Goal: Information Seeking & Learning: Learn about a topic

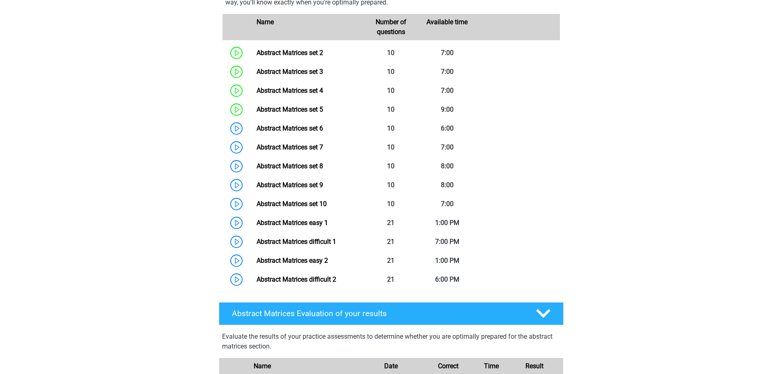
scroll to position [616, 0]
click at [283, 226] on link "Abstract Matrices easy 1" at bounding box center [292, 222] width 71 height 8
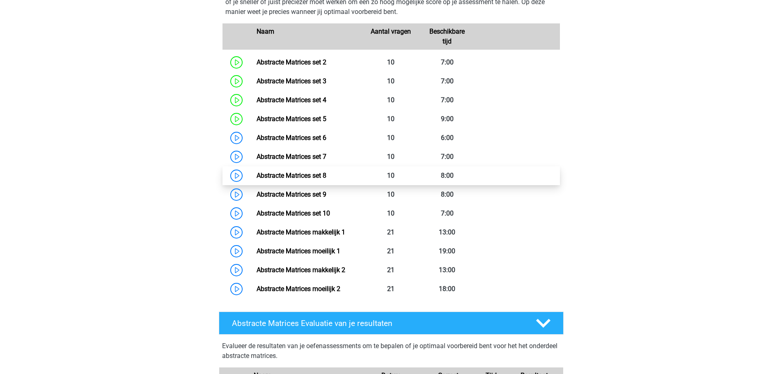
scroll to position [838, 0]
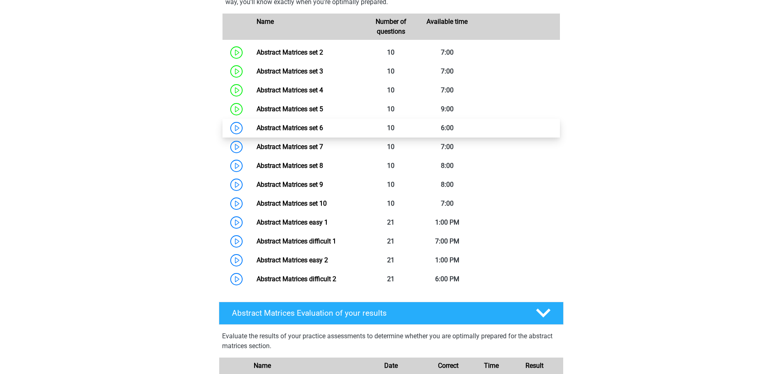
click at [296, 132] on link "Abstract Matrices set 6" at bounding box center [290, 128] width 67 height 8
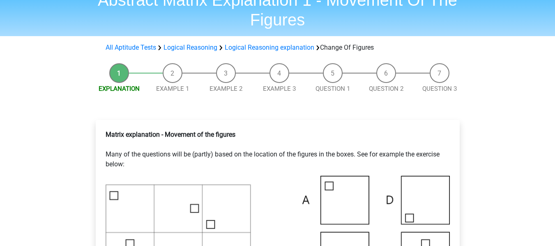
scroll to position [1000, 0]
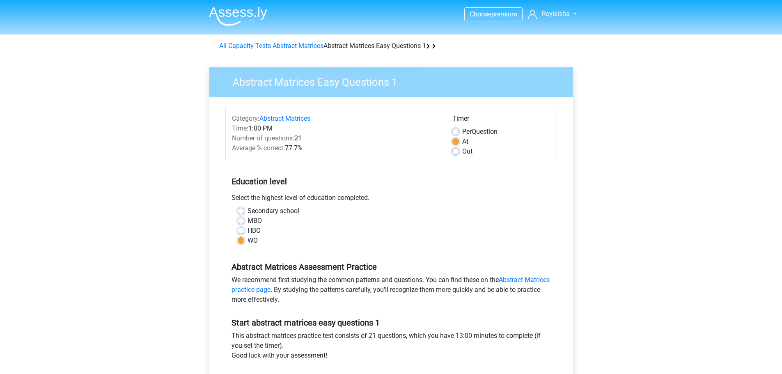
scroll to position [838, 0]
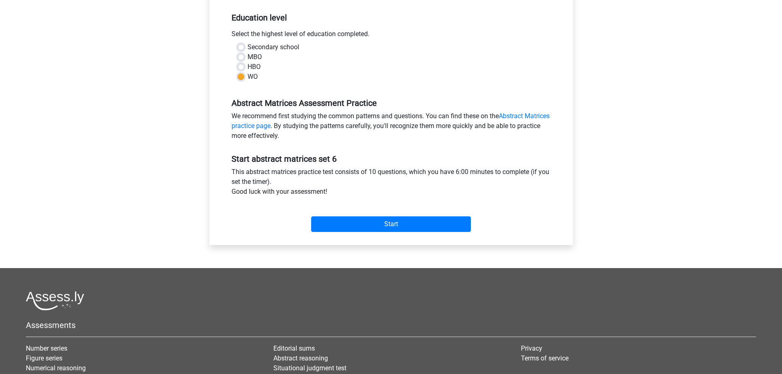
scroll to position [164, 0]
click at [370, 222] on input "Start" at bounding box center [391, 224] width 160 height 16
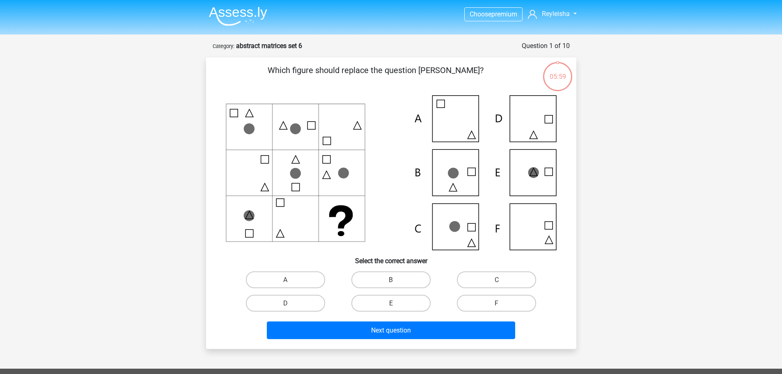
scroll to position [838, 0]
drag, startPoint x: 390, startPoint y: 273, endPoint x: 391, endPoint y: 294, distance: 20.2
click at [390, 273] on label "B" at bounding box center [390, 279] width 79 height 17
click at [391, 280] on input "B" at bounding box center [393, 282] width 5 height 5
radio input "true"
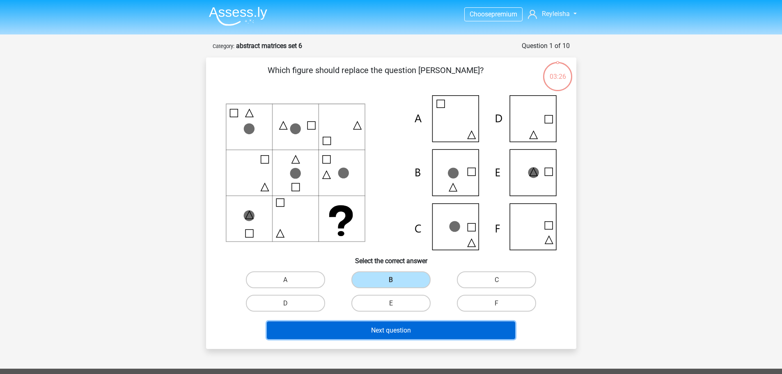
click at [382, 329] on font "Next question" at bounding box center [391, 330] width 40 height 8
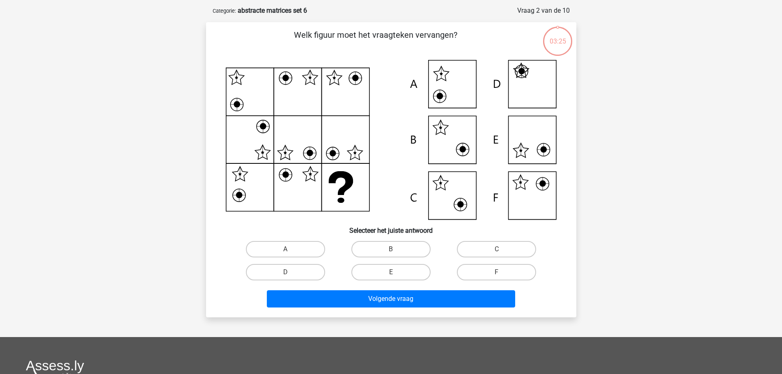
scroll to position [41, 0]
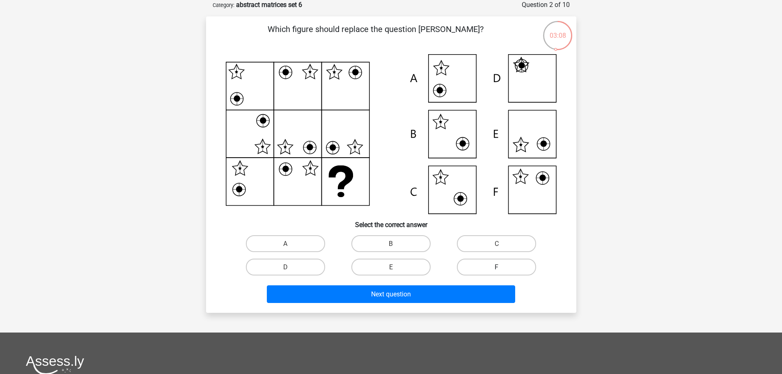
click at [490, 265] on label "F" at bounding box center [496, 267] width 79 height 17
click at [497, 267] on input "F" at bounding box center [499, 269] width 5 height 5
radio input "true"
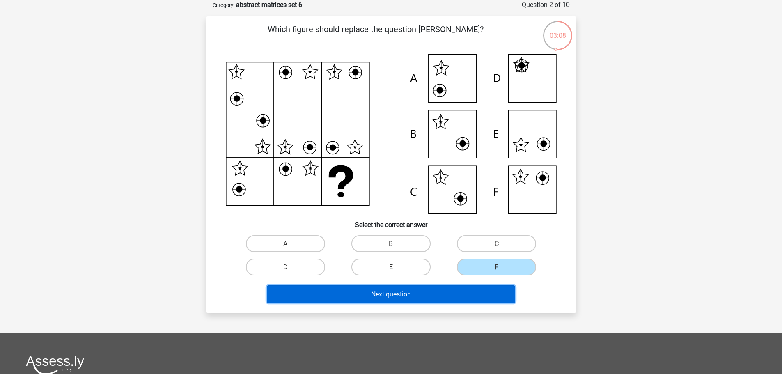
click at [464, 292] on button "Next question" at bounding box center [391, 294] width 248 height 18
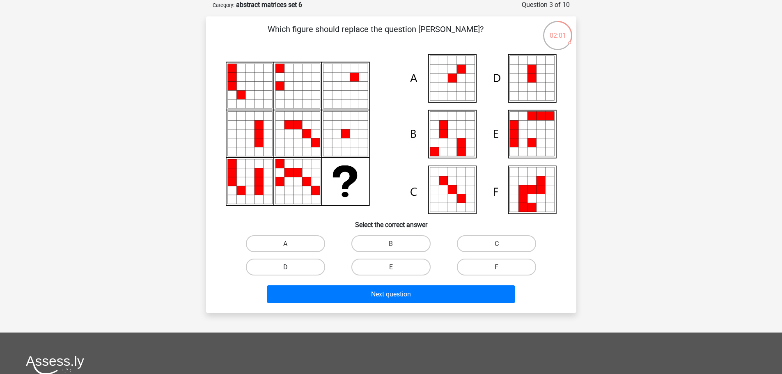
click at [290, 265] on label "D" at bounding box center [285, 267] width 79 height 17
click at [290, 267] on input "D" at bounding box center [287, 269] width 5 height 5
radio input "true"
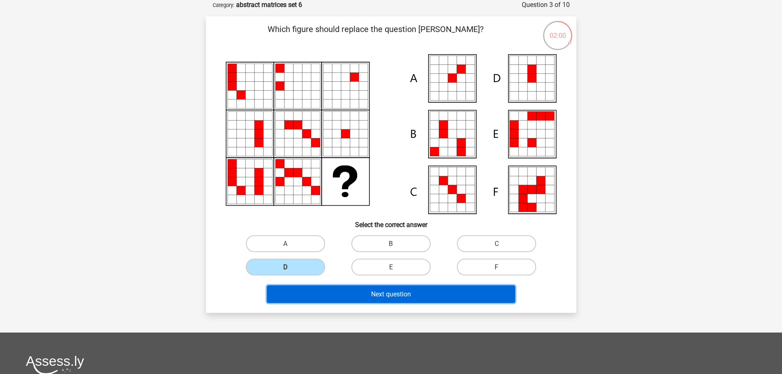
click at [325, 289] on button "Next question" at bounding box center [391, 294] width 248 height 18
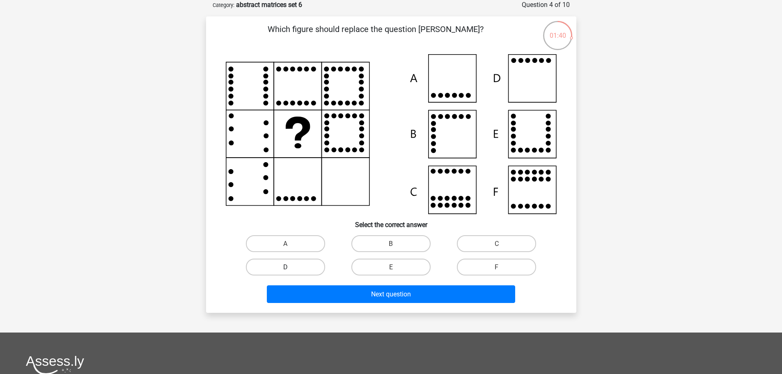
click at [296, 266] on label "D" at bounding box center [285, 267] width 79 height 17
click at [291, 267] on input "D" at bounding box center [287, 269] width 5 height 5
radio input "true"
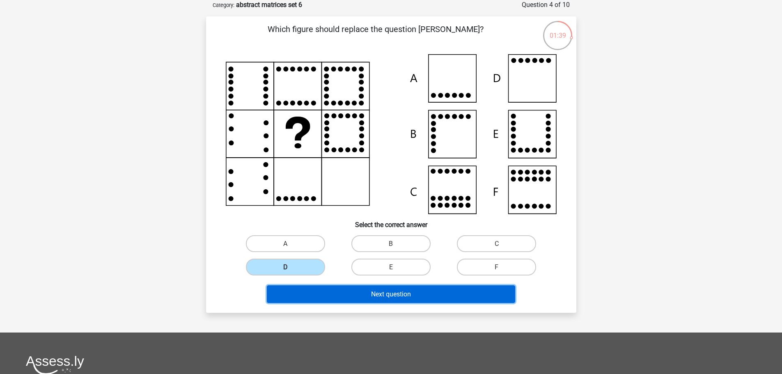
click at [319, 288] on button "Next question" at bounding box center [391, 294] width 248 height 18
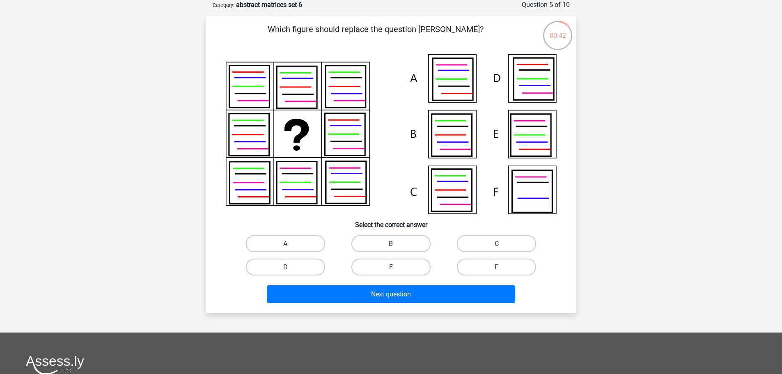
click at [501, 246] on input "C" at bounding box center [499, 245] width 5 height 5
radio input "true"
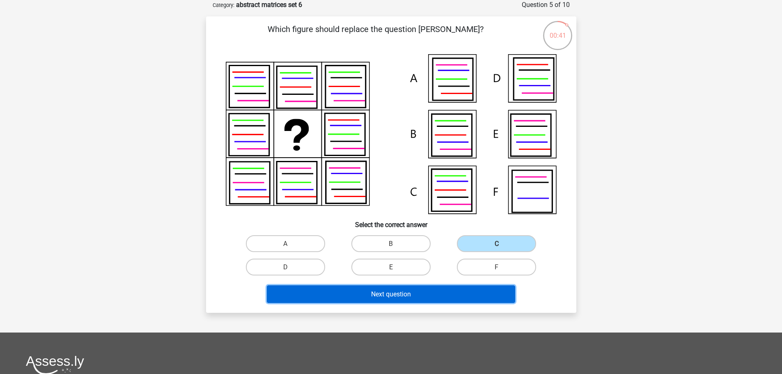
click at [369, 300] on button "Next question" at bounding box center [391, 294] width 248 height 18
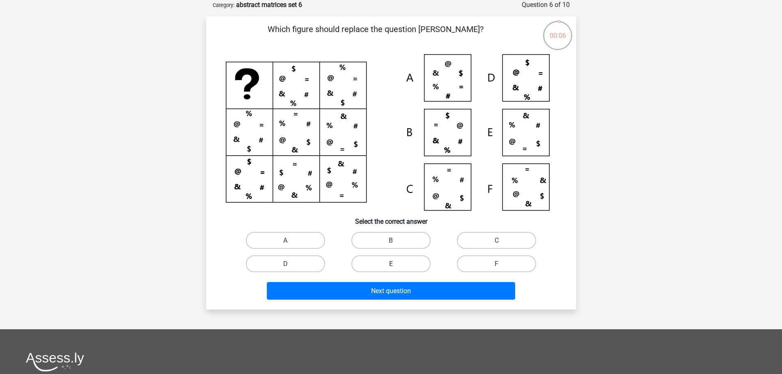
click at [380, 263] on label "E" at bounding box center [390, 263] width 79 height 17
click at [391, 264] on input "E" at bounding box center [393, 266] width 5 height 5
radio input "true"
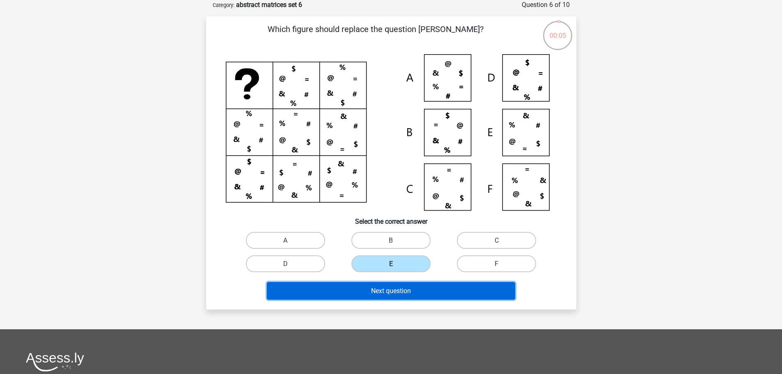
click at [407, 289] on font "Next question" at bounding box center [391, 291] width 40 height 8
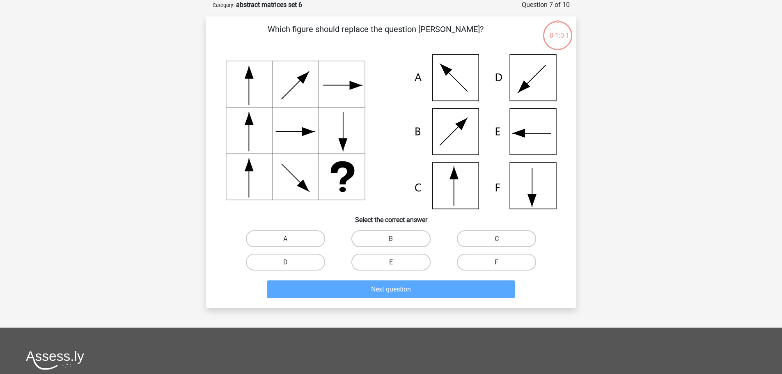
scroll to position [838, 0]
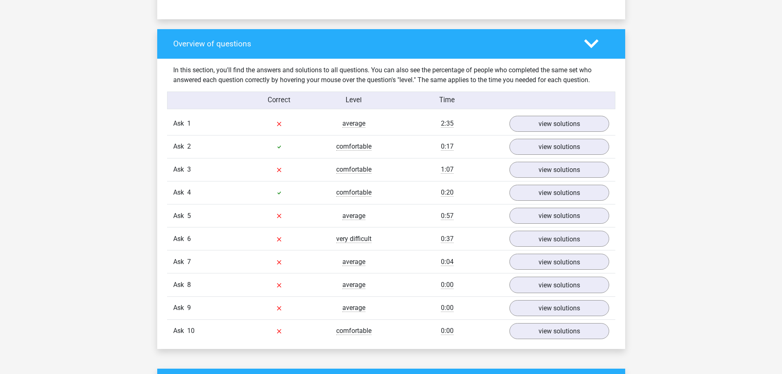
scroll to position [575, 0]
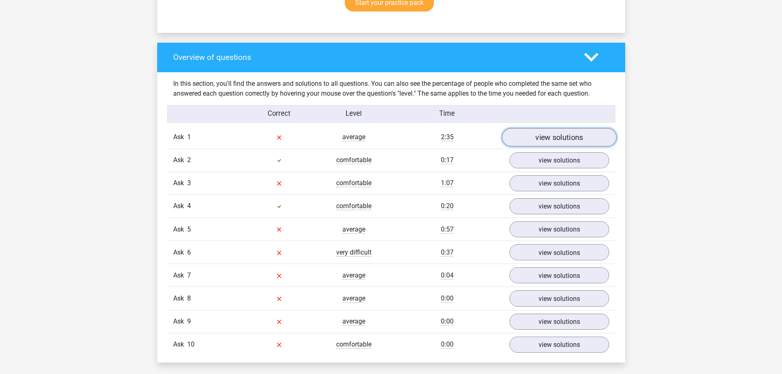
click at [566, 140] on font "view solutions" at bounding box center [559, 137] width 48 height 9
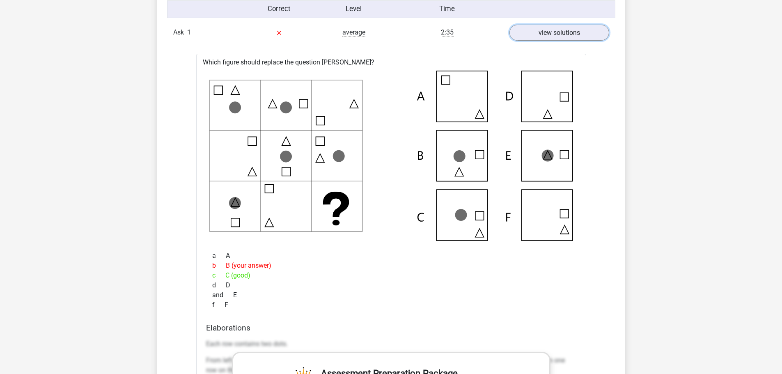
scroll to position [862, 0]
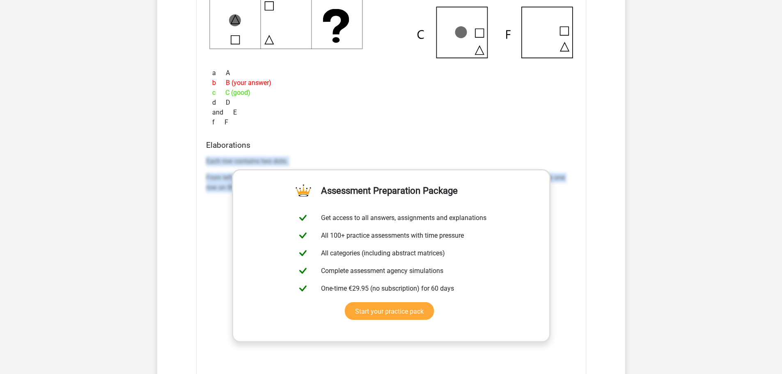
drag, startPoint x: 207, startPoint y: 159, endPoint x: 617, endPoint y: 224, distance: 414.8
type textarea "Each row contains two dots. From left to right, the square moves 3 spaces clock…"
click at [612, 223] on div "In this section, you'll find the answers and solutions to all questions. You ca…" at bounding box center [391, 223] width 456 height 876
copy div "Each row contains two dots. From left to right, the square moves 3 spaces clock…"
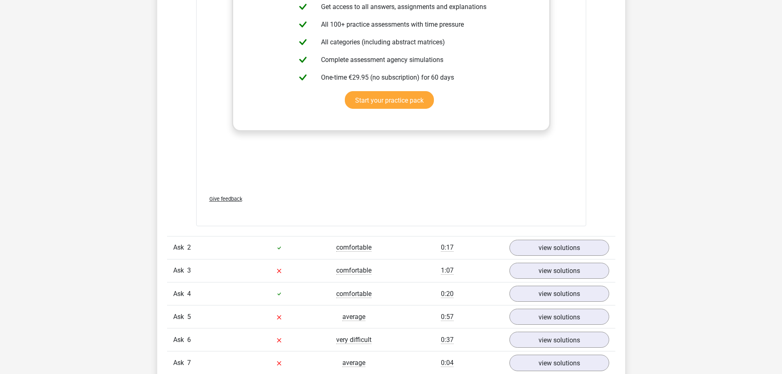
scroll to position [1150, 0]
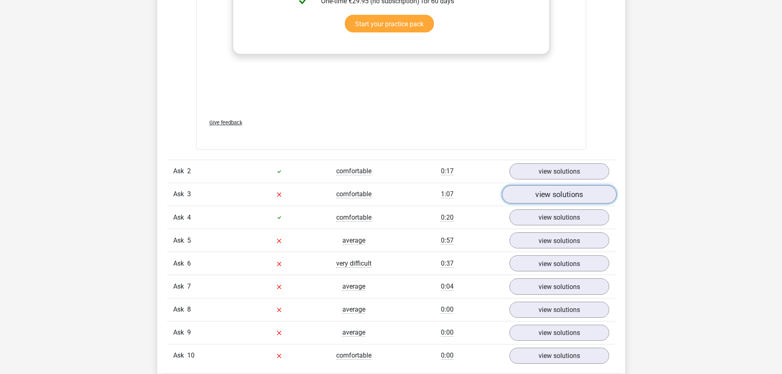
click at [551, 191] on font "view solutions" at bounding box center [559, 194] width 48 height 9
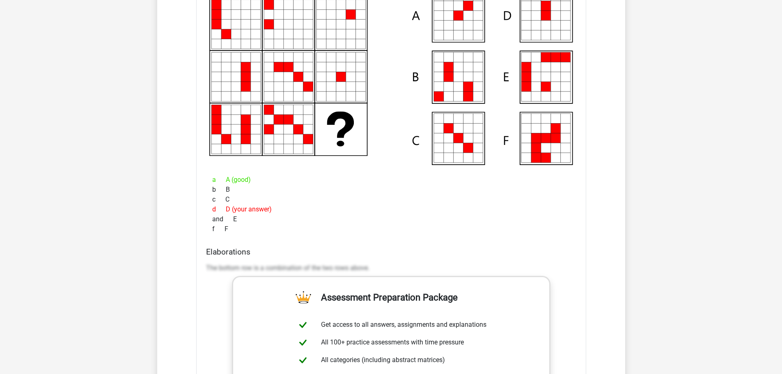
scroll to position [1437, 0]
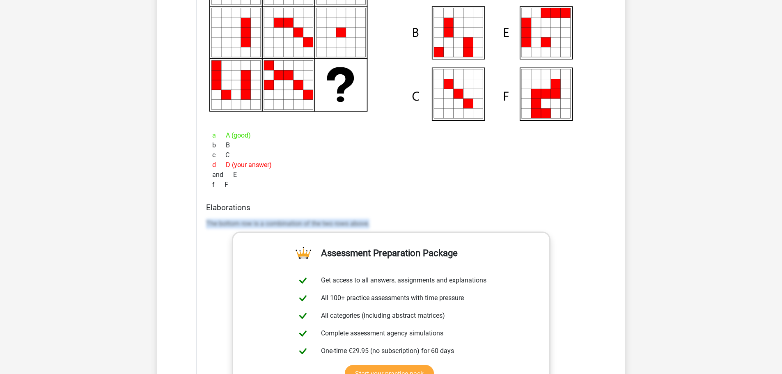
drag, startPoint x: 214, startPoint y: 223, endPoint x: 370, endPoint y: 224, distance: 156.0
click at [398, 227] on div "Elaborations The bottom row is a combination of the two rows above." at bounding box center [391, 332] width 377 height 259
copy font "The bottom row is a combination of the two rows above."
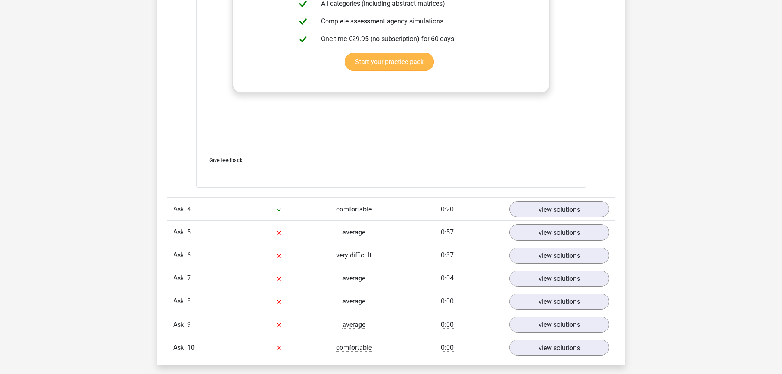
scroll to position [1806, 0]
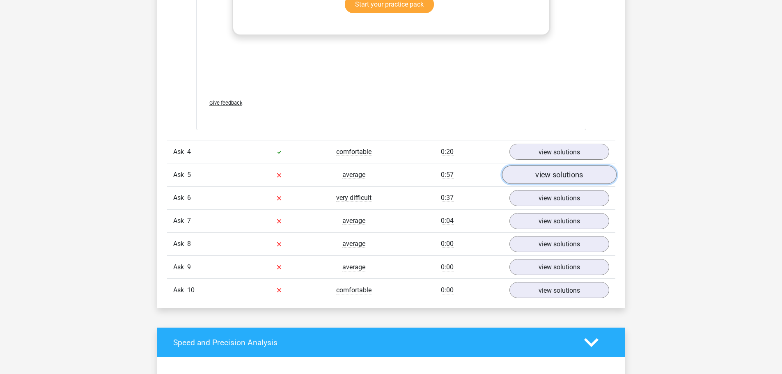
click at [540, 174] on font "view solutions" at bounding box center [559, 174] width 48 height 9
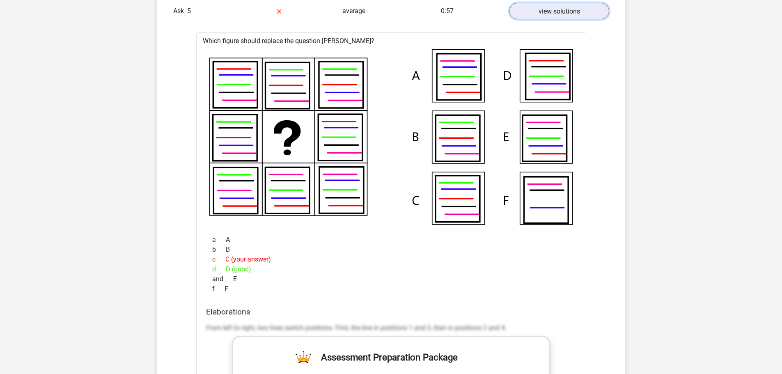
scroll to position [1971, 0]
drag, startPoint x: 283, startPoint y: 260, endPoint x: 206, endPoint y: 257, distance: 77.2
click at [206, 257] on div "c C (your answer)" at bounding box center [391, 259] width 370 height 10
drag, startPoint x: 266, startPoint y: 267, endPoint x: 239, endPoint y: 279, distance: 29.6
click at [200, 268] on div "Which figure should replace the question [PERSON_NAME]?" at bounding box center [391, 317] width 390 height 571
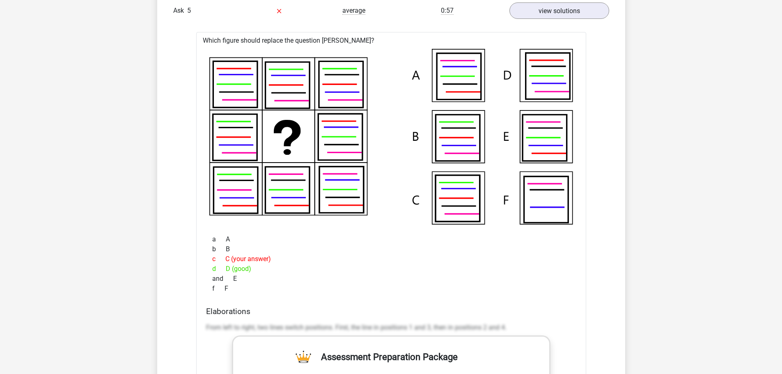
drag, startPoint x: 254, startPoint y: 282, endPoint x: 173, endPoint y: 224, distance: 99.4
drag, startPoint x: 236, startPoint y: 293, endPoint x: 171, endPoint y: 226, distance: 93.5
click at [281, 291] on div "f F" at bounding box center [391, 289] width 370 height 10
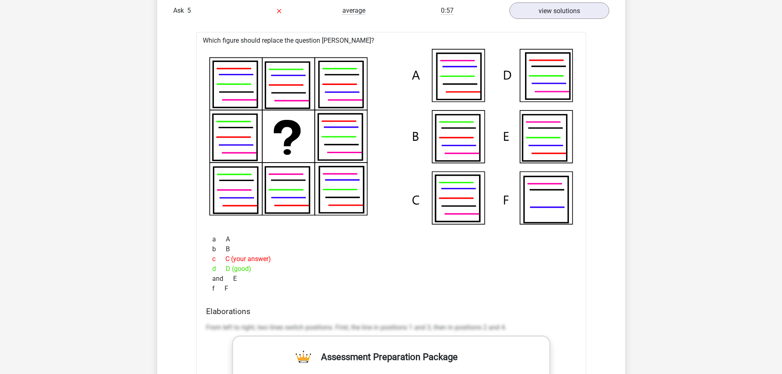
click at [244, 289] on div "f F" at bounding box center [391, 289] width 370 height 10
click at [232, 288] on div "f F" at bounding box center [391, 289] width 370 height 10
click at [246, 278] on div "and E" at bounding box center [391, 279] width 370 height 10
